Goal: Browse casually

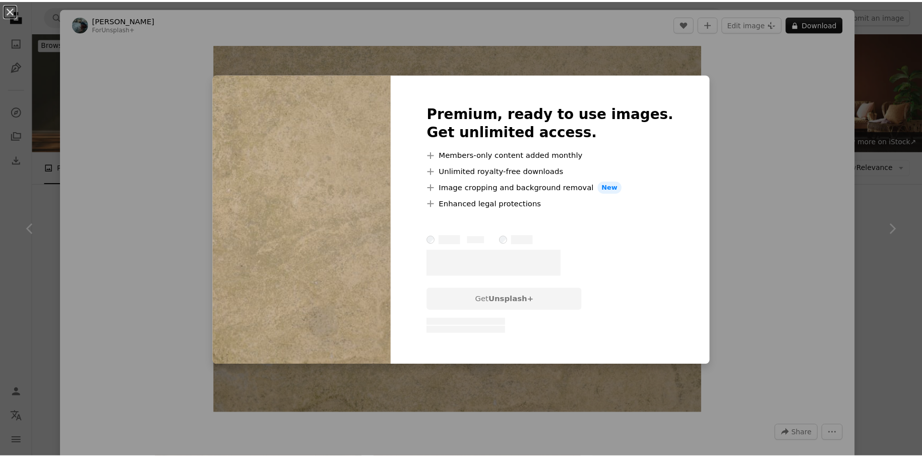
scroll to position [1816, 0]
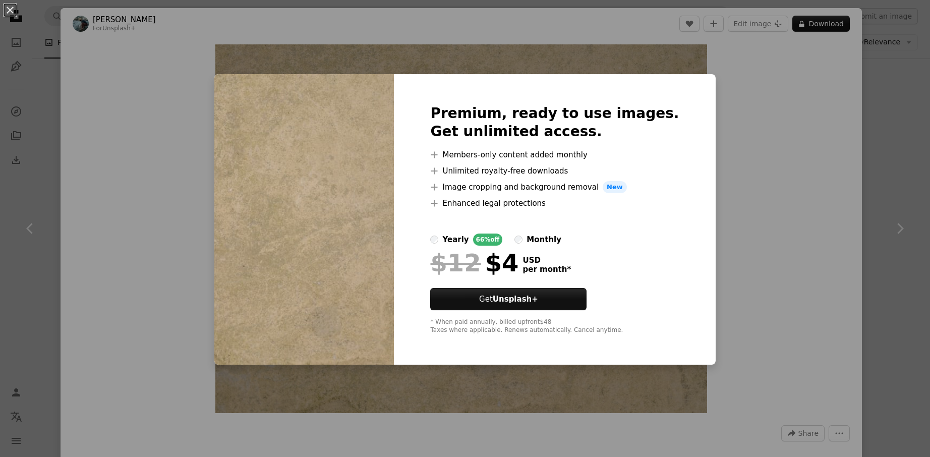
click at [776, 128] on div "An X shape Premium, ready to use images. Get unlimited access. A plus sign Memb…" at bounding box center [465, 228] width 930 height 457
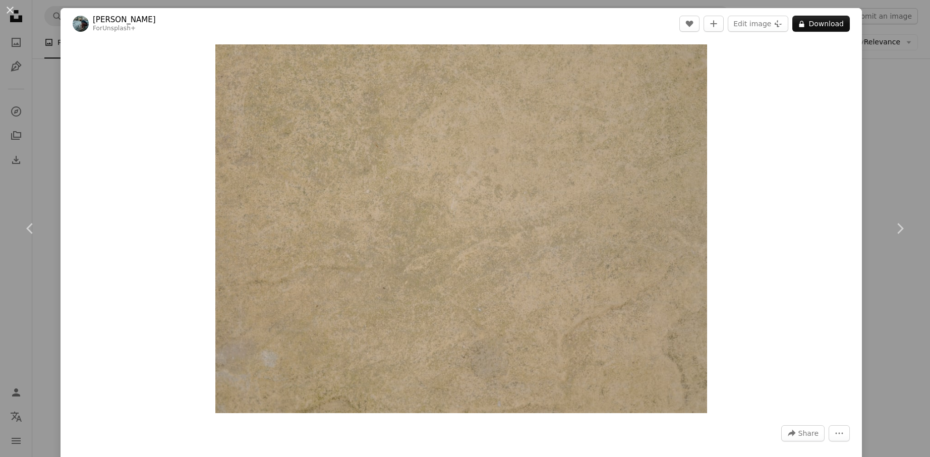
click at [891, 80] on div "An X shape Chevron left Chevron right [PERSON_NAME] For Unsplash+ A heart A plu…" at bounding box center [465, 228] width 930 height 457
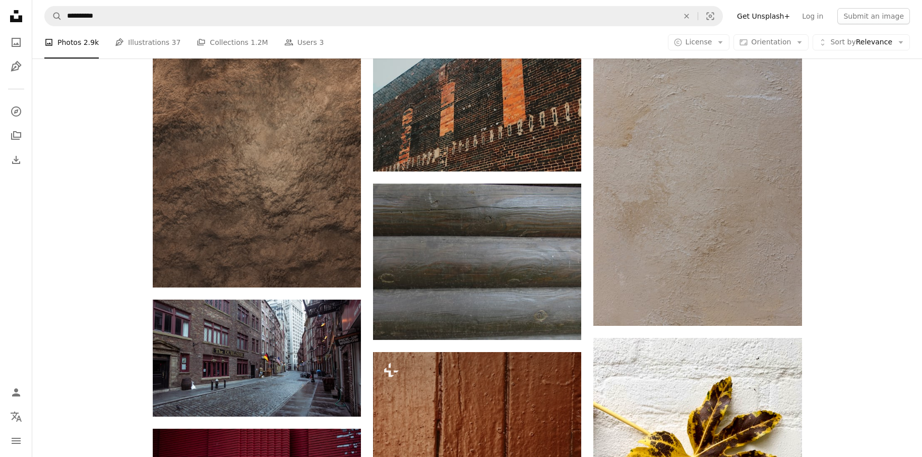
click at [93, 212] on div "Plus sign for Unsplash+ A heart A plus sign [PERSON_NAME] For Unsplash+ A lock …" at bounding box center [477, 129] width 890 height 3365
